Goal: Transaction & Acquisition: Purchase product/service

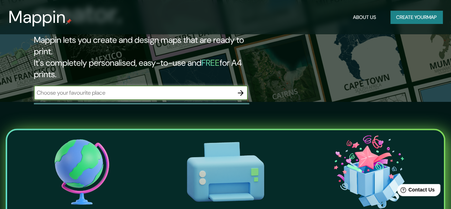
click at [174, 89] on input "text" at bounding box center [134, 93] width 200 height 8
type input "matucana"
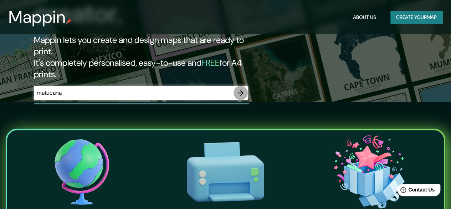
click at [238, 86] on button "button" at bounding box center [241, 93] width 14 height 14
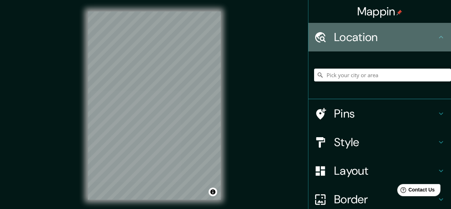
click at [382, 40] on h4 "Location" at bounding box center [385, 37] width 103 height 14
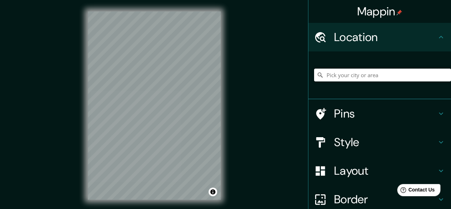
click at [360, 80] on input "Pick your city or area" at bounding box center [382, 75] width 137 height 13
click at [364, 76] on input "Pick your city or area" at bounding box center [382, 75] width 137 height 13
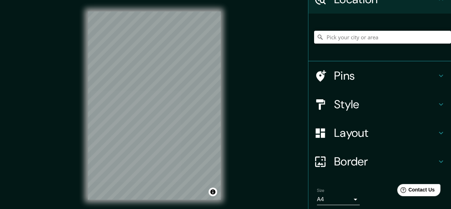
scroll to position [28, 0]
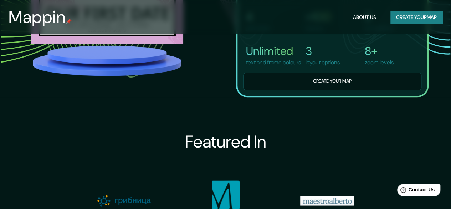
scroll to position [544, 0]
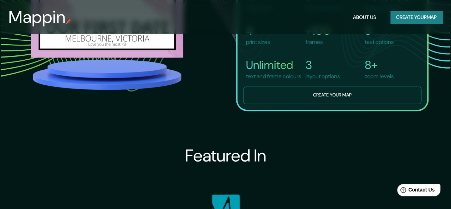
click at [357, 104] on button "Create your map" at bounding box center [332, 94] width 178 height 17
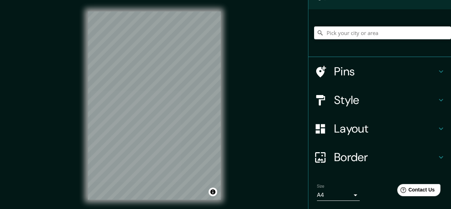
scroll to position [64, 0]
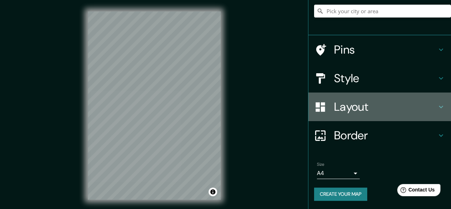
click at [366, 110] on h4 "Layout" at bounding box center [385, 107] width 103 height 14
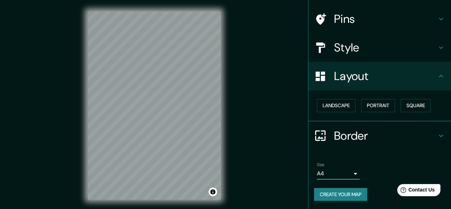
scroll to position [47, 0]
click at [321, 106] on button "Landscape" at bounding box center [336, 105] width 39 height 13
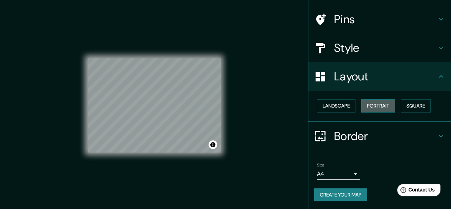
click at [362, 106] on button "Portrait" at bounding box center [379, 105] width 34 height 13
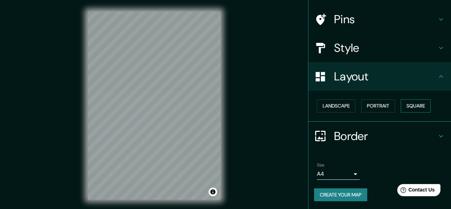
click at [419, 105] on button "Square" at bounding box center [416, 105] width 30 height 13
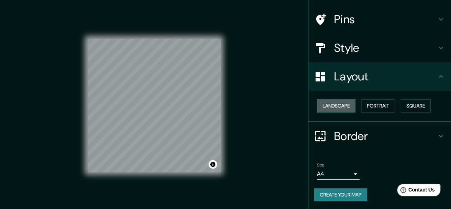
click at [332, 103] on button "Landscape" at bounding box center [336, 105] width 39 height 13
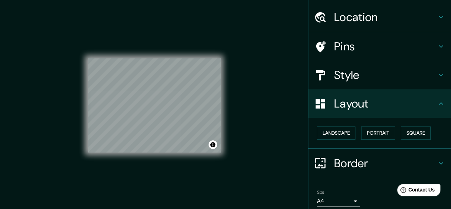
scroll to position [0, 0]
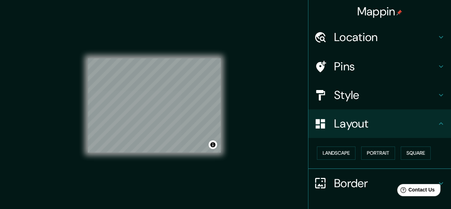
click at [366, 95] on h4 "Style" at bounding box center [385, 95] width 103 height 14
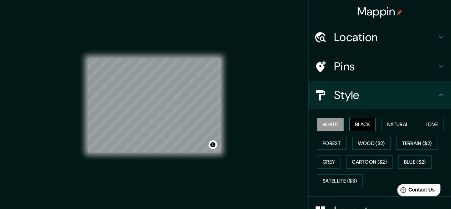
click at [363, 120] on button "Black" at bounding box center [363, 124] width 27 height 13
click at [388, 122] on button "Natural" at bounding box center [398, 124] width 33 height 13
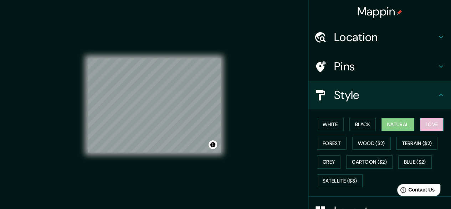
click at [424, 127] on button "Love" at bounding box center [432, 124] width 24 height 13
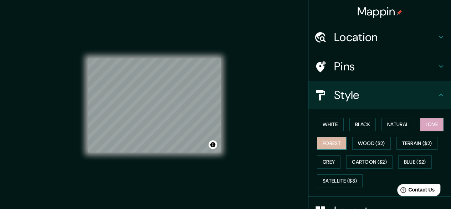
click at [323, 141] on button "Forest" at bounding box center [332, 143] width 30 height 13
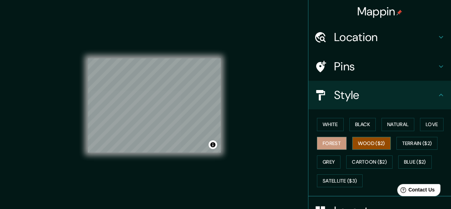
click at [364, 143] on button "Wood ($2)" at bounding box center [372, 143] width 39 height 13
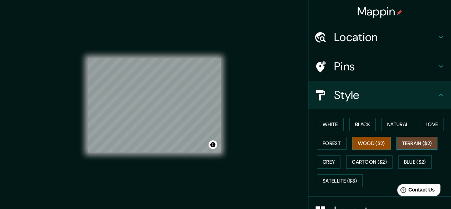
click at [413, 142] on button "Terrain ($2)" at bounding box center [417, 143] width 41 height 13
click at [334, 160] on button "Grey" at bounding box center [329, 161] width 24 height 13
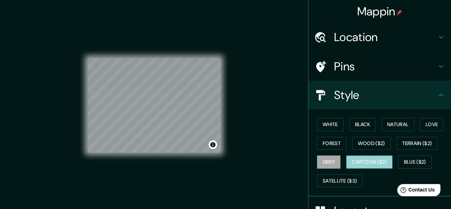
click at [355, 160] on button "Cartoon ($2)" at bounding box center [370, 161] width 46 height 13
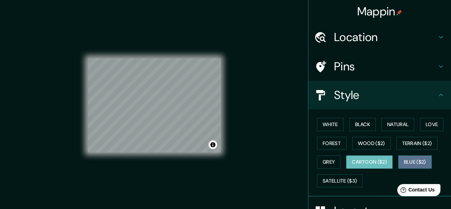
click at [407, 162] on button "Blue ($2)" at bounding box center [416, 161] width 34 height 13
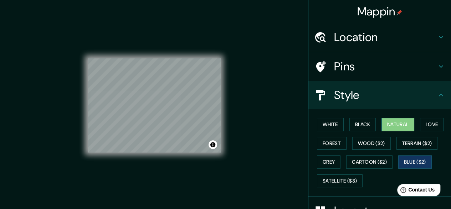
click at [392, 128] on button "Natural" at bounding box center [398, 124] width 33 height 13
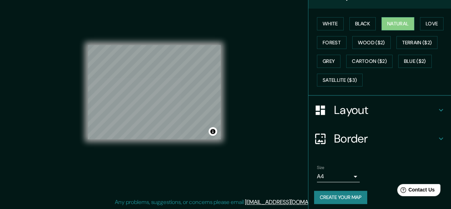
scroll to position [103, 0]
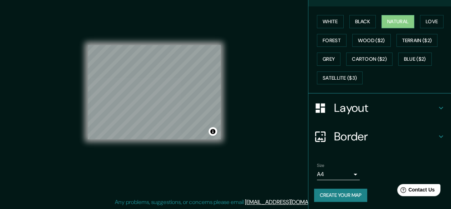
click at [375, 138] on h4 "Border" at bounding box center [385, 136] width 103 height 14
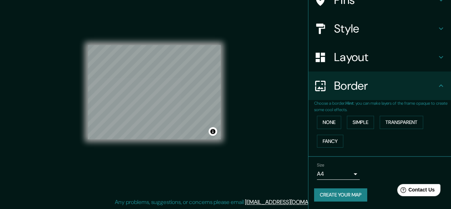
scroll to position [0, 0]
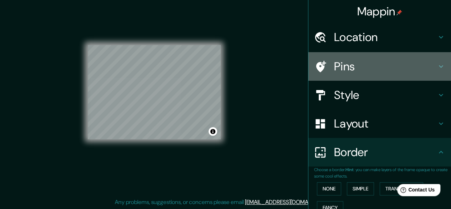
click at [363, 67] on h4 "Pins" at bounding box center [385, 66] width 103 height 14
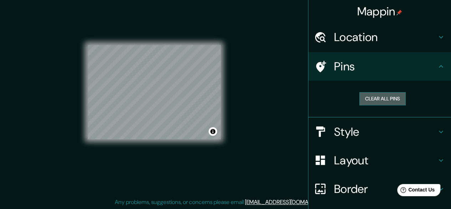
click at [388, 100] on button "Clear all pins" at bounding box center [383, 98] width 46 height 13
